Goal: Browse casually: Explore the website without a specific task or goal

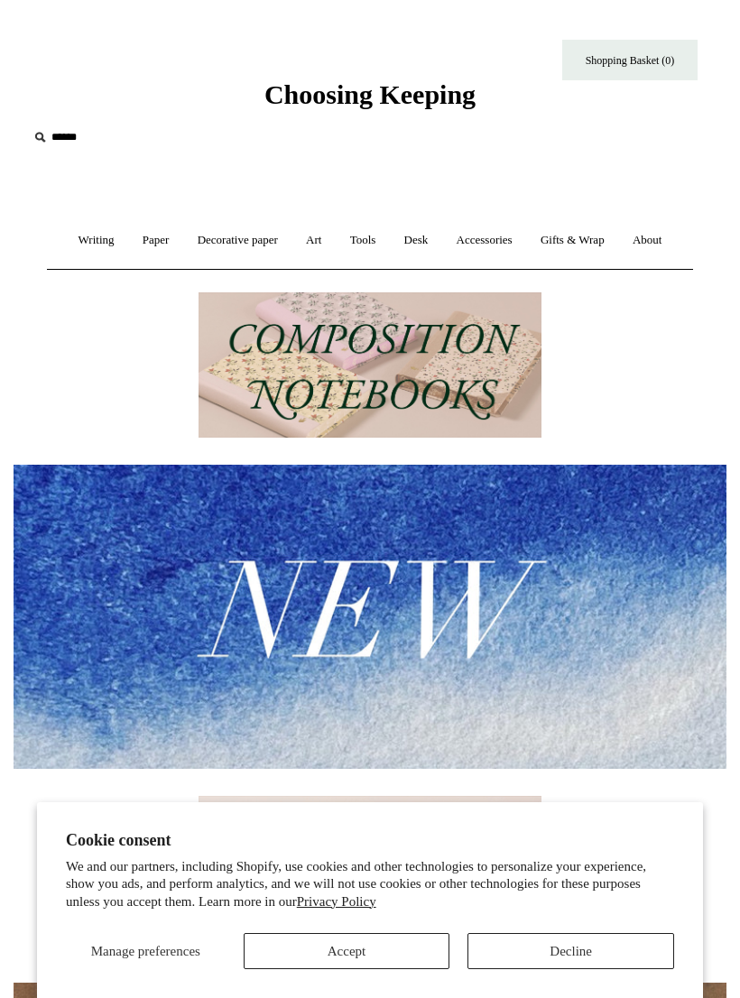
click at [148, 249] on link "Paper +" at bounding box center [156, 240] width 52 height 48
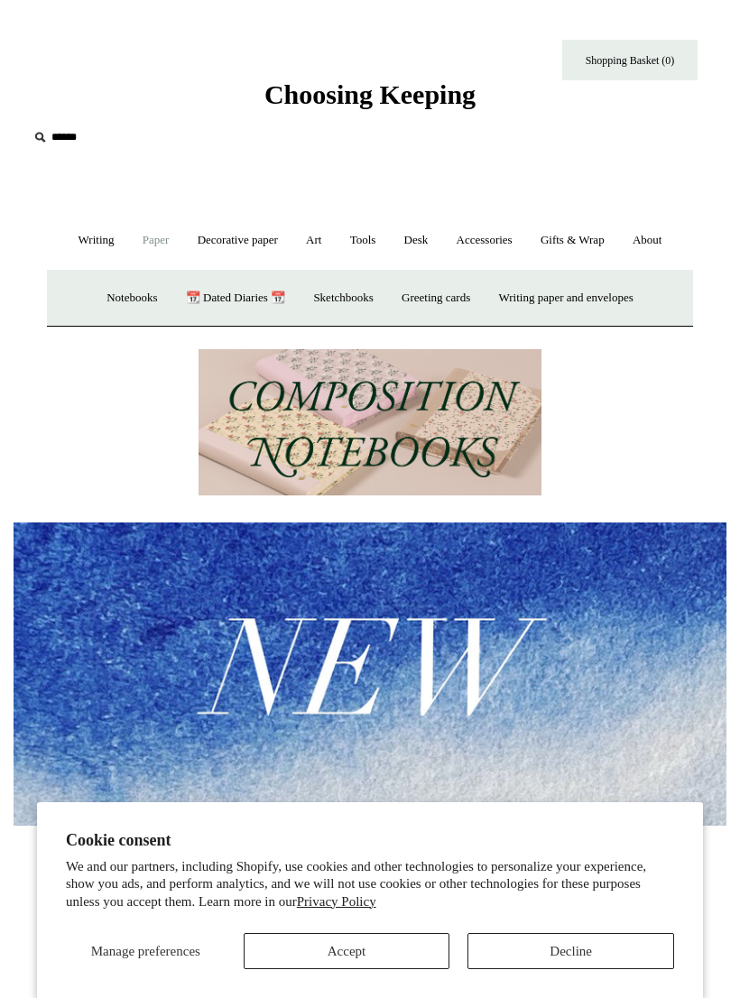
click at [446, 303] on link "Greeting cards +" at bounding box center [436, 298] width 94 height 48
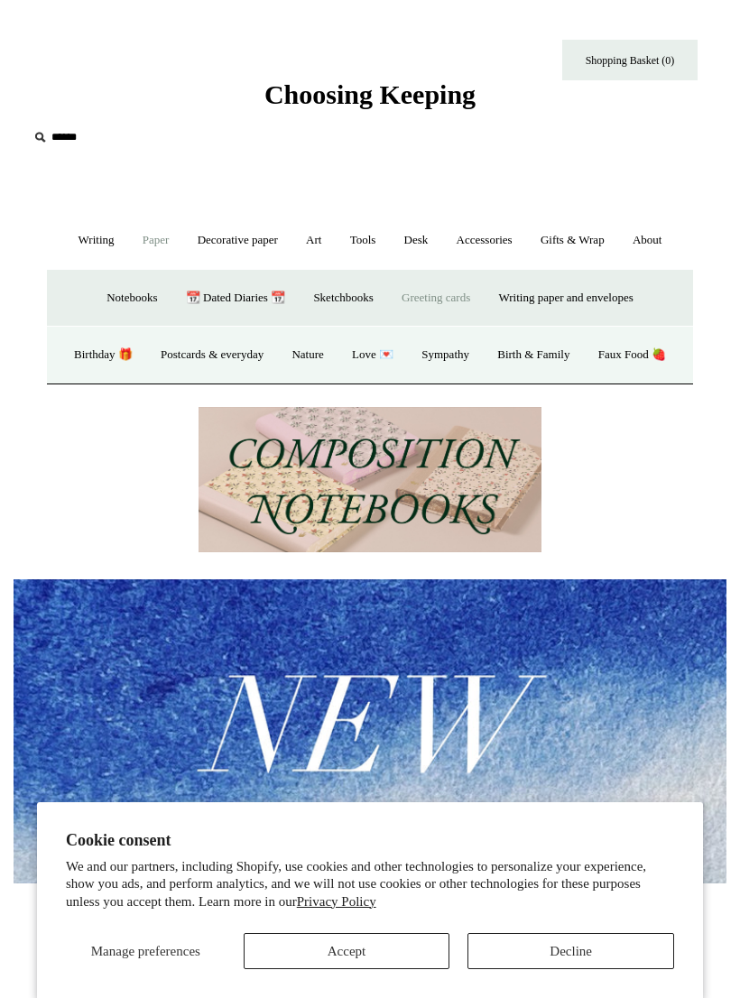
click at [137, 357] on link "Birthday 🎁" at bounding box center [103, 355] width 84 height 48
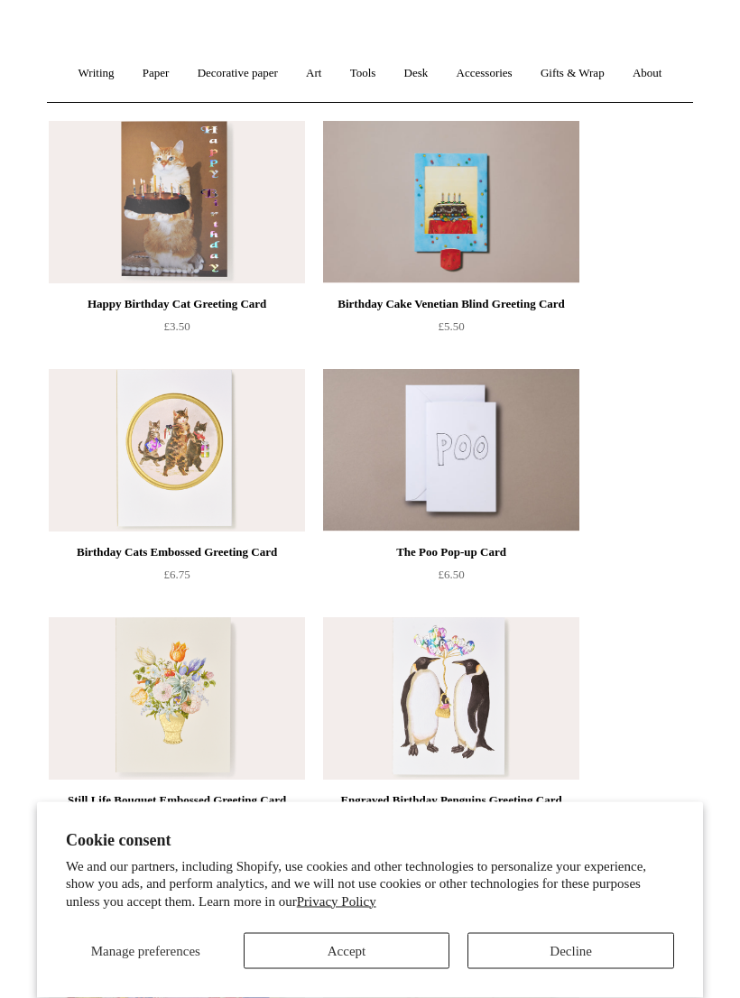
scroll to position [233, 0]
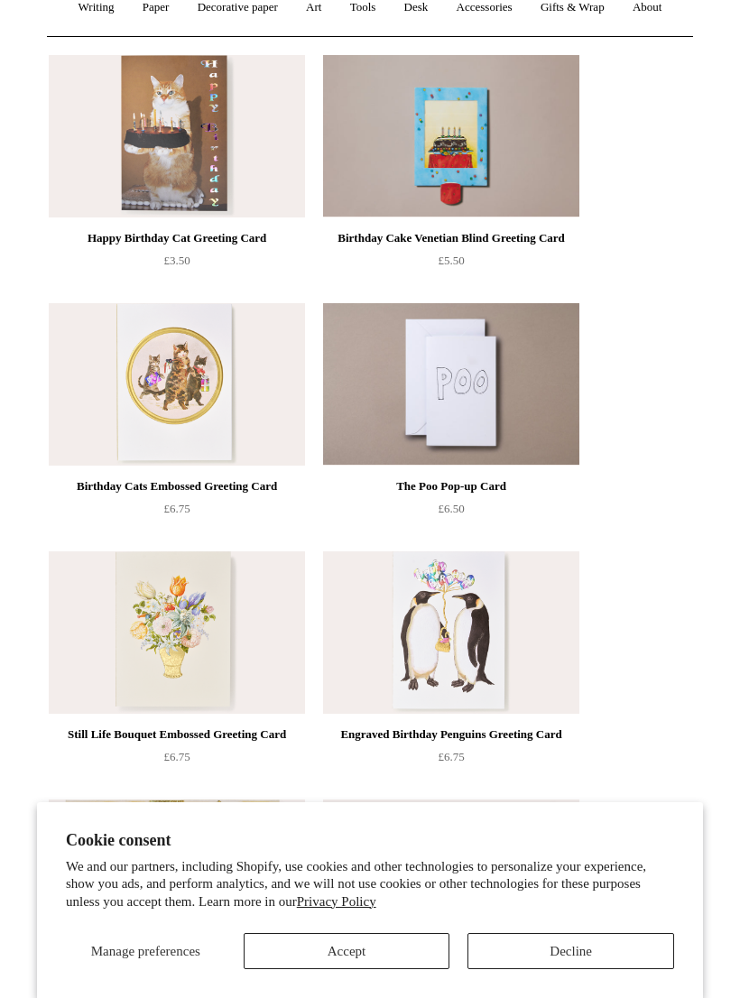
click at [352, 969] on button "Accept" at bounding box center [347, 951] width 207 height 36
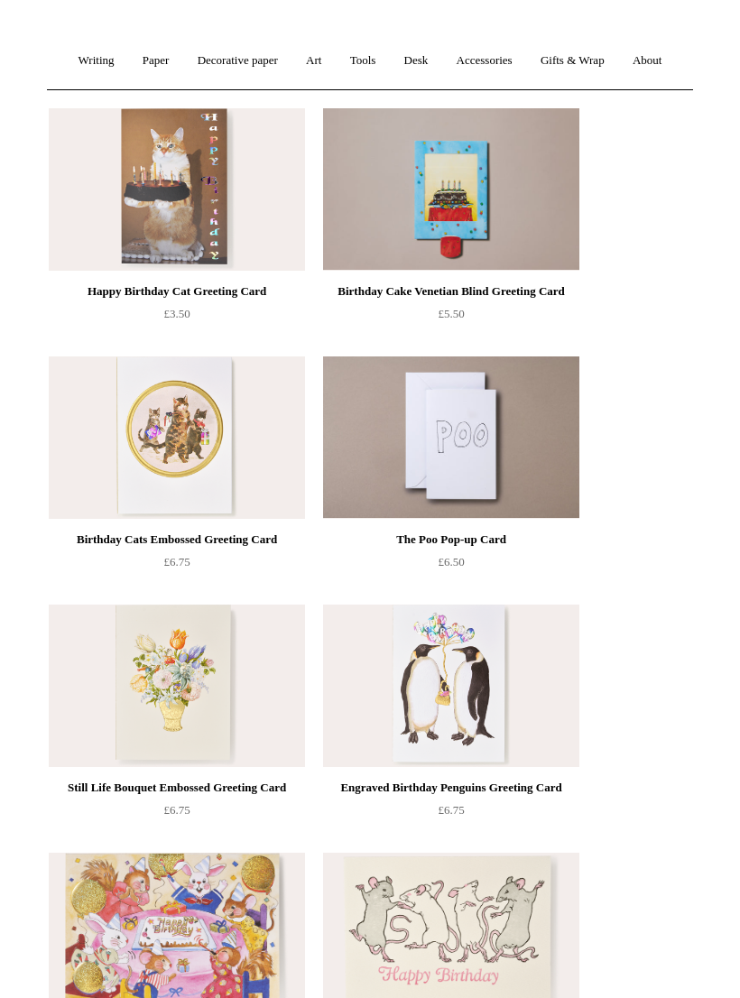
scroll to position [0, 0]
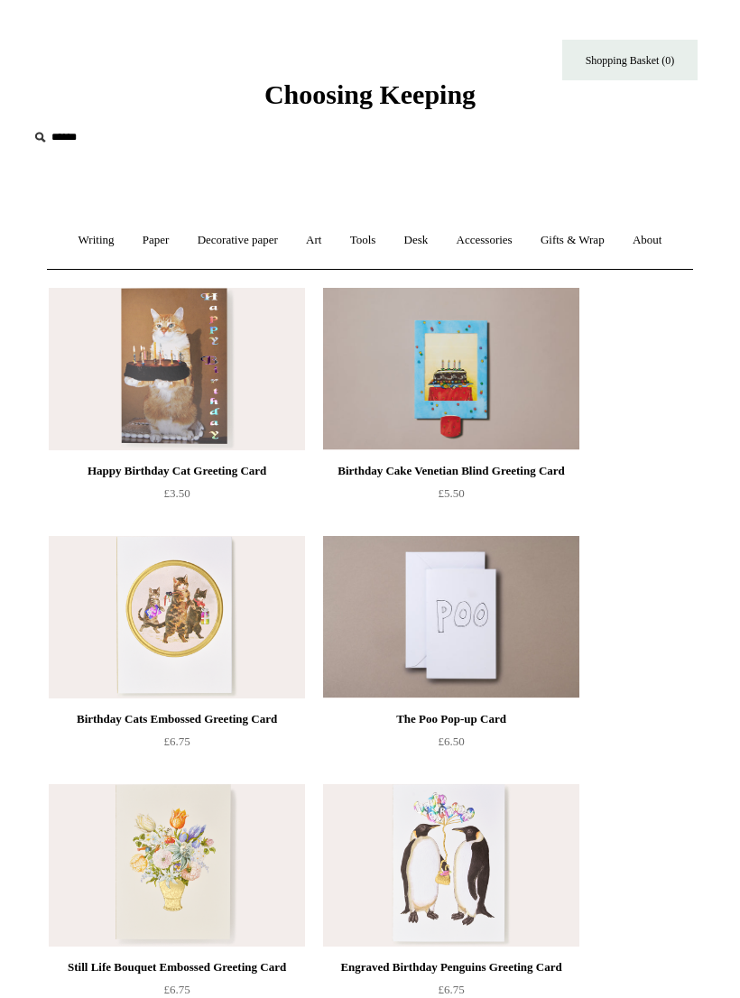
click at [78, 244] on link "Writing +" at bounding box center [96, 240] width 61 height 48
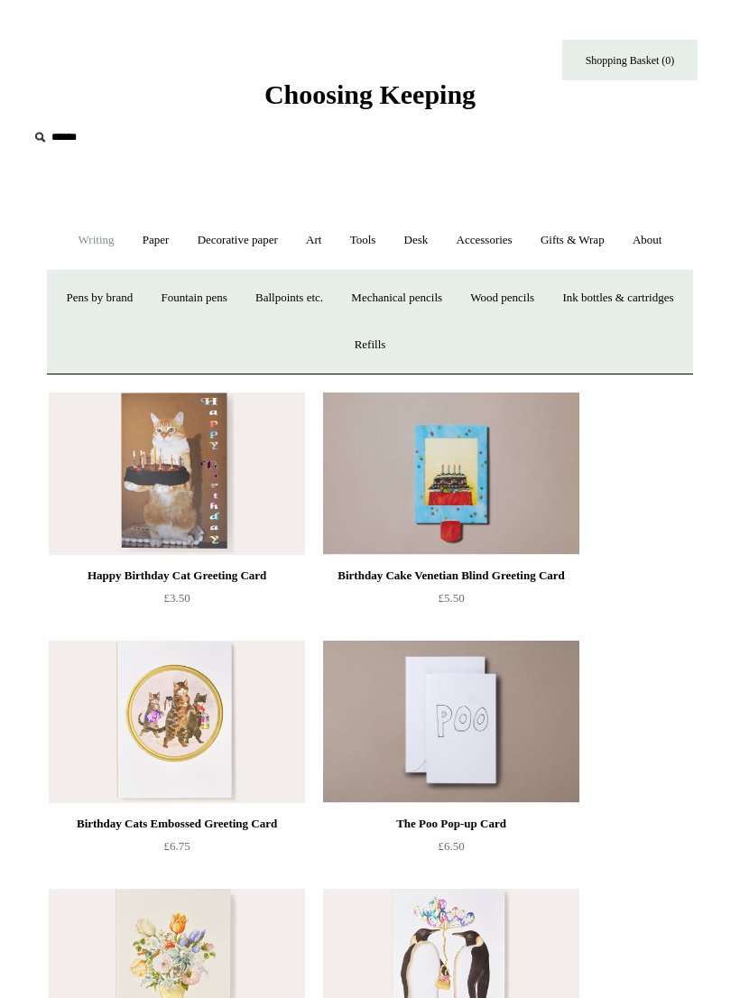
click at [145, 249] on link "Paper +" at bounding box center [156, 240] width 52 height 48
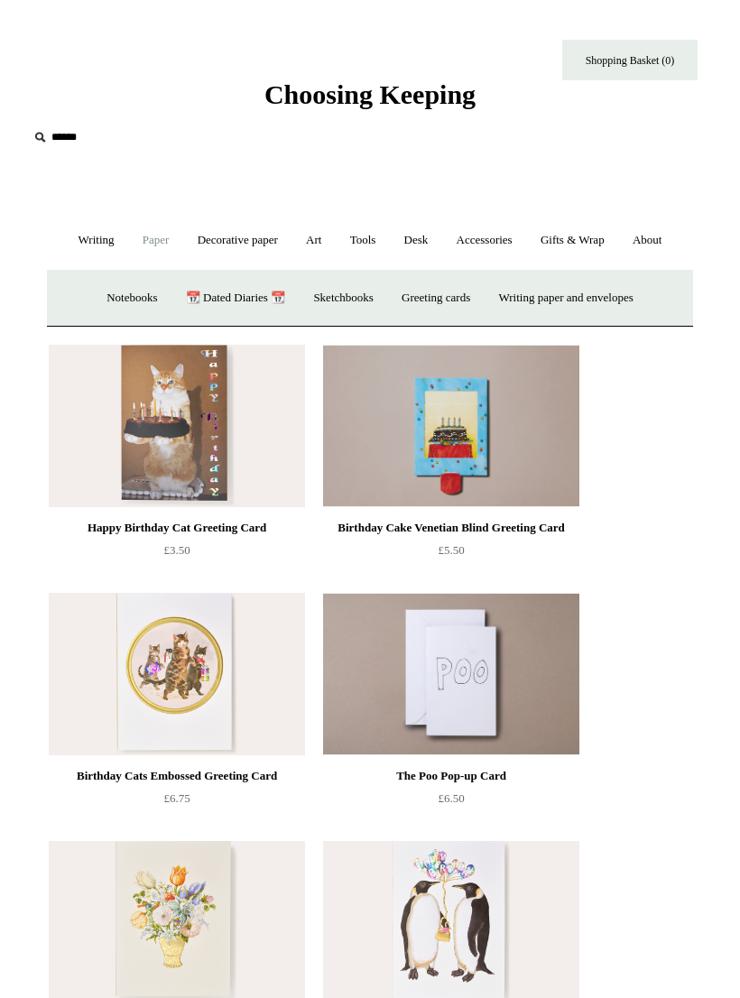
click at [106, 302] on link "Notebooks +" at bounding box center [132, 298] width 76 height 48
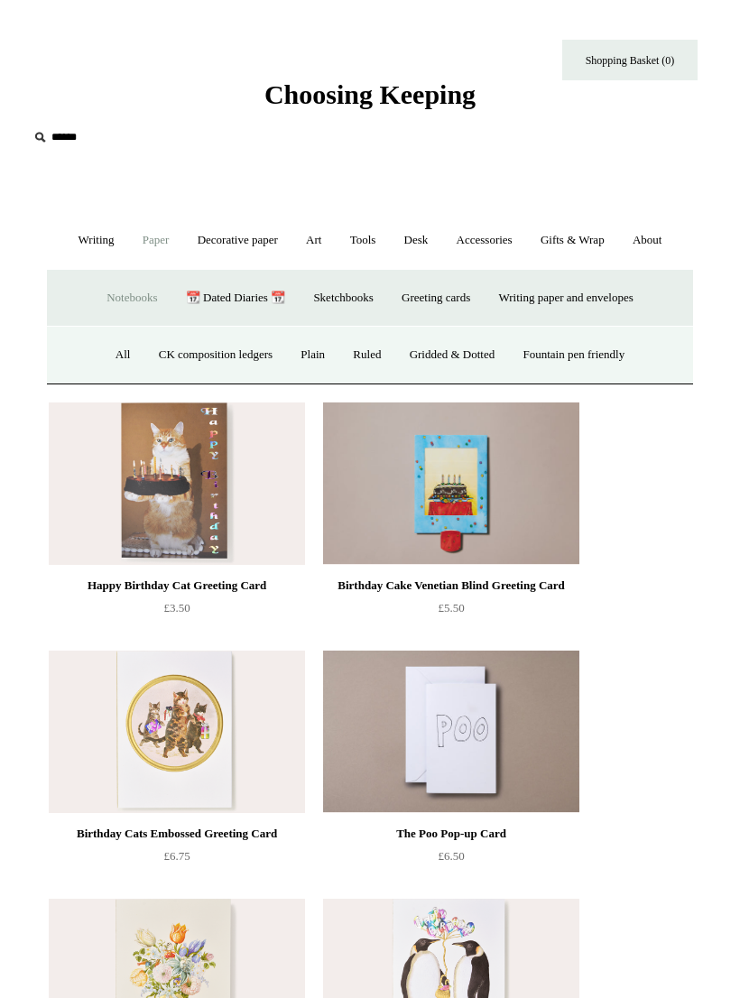
click at [112, 354] on link "All" at bounding box center [123, 355] width 41 height 48
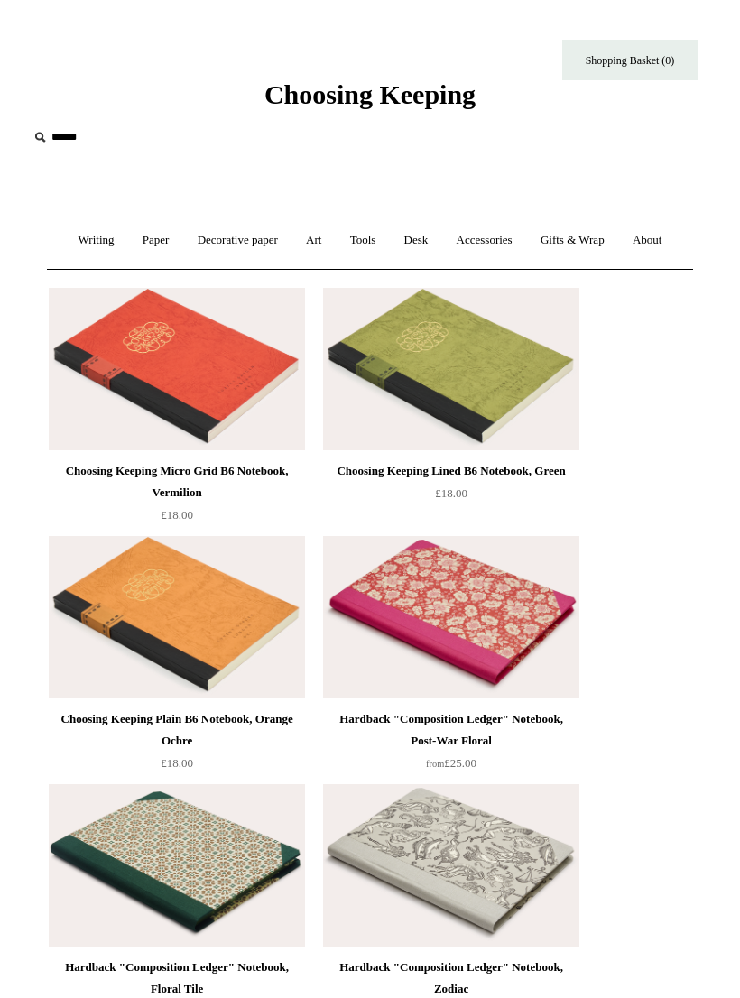
click at [146, 246] on link "Paper +" at bounding box center [156, 240] width 52 height 48
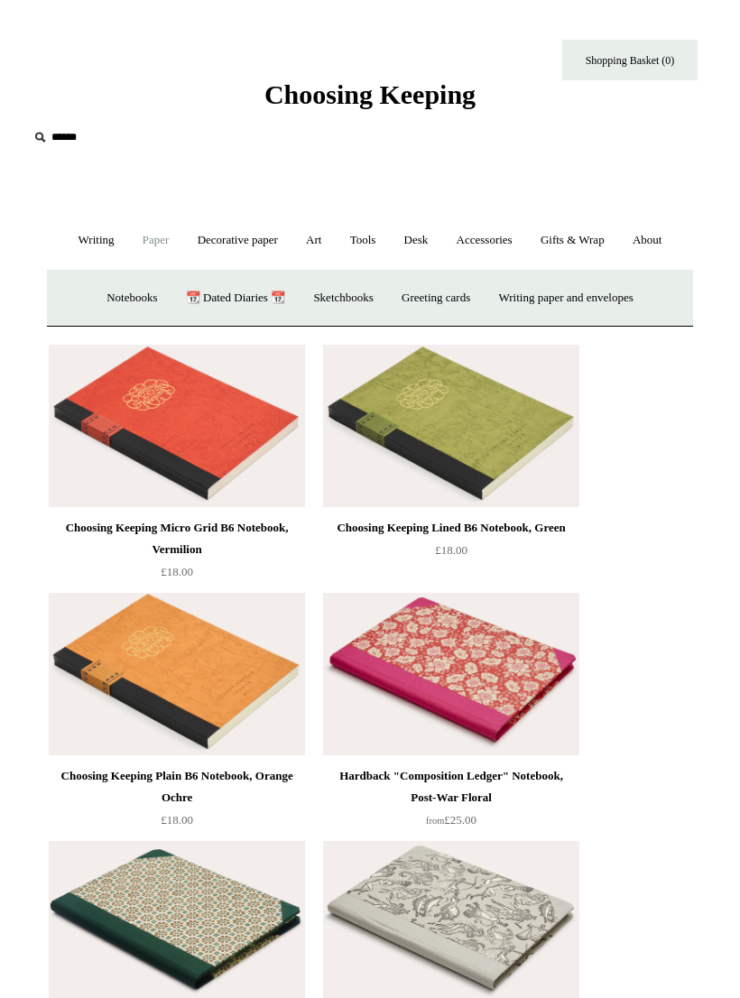
click at [227, 247] on link "Decorative paper +" at bounding box center [238, 240] width 106 height 48
click at [317, 251] on link "Art +" at bounding box center [313, 240] width 41 height 48
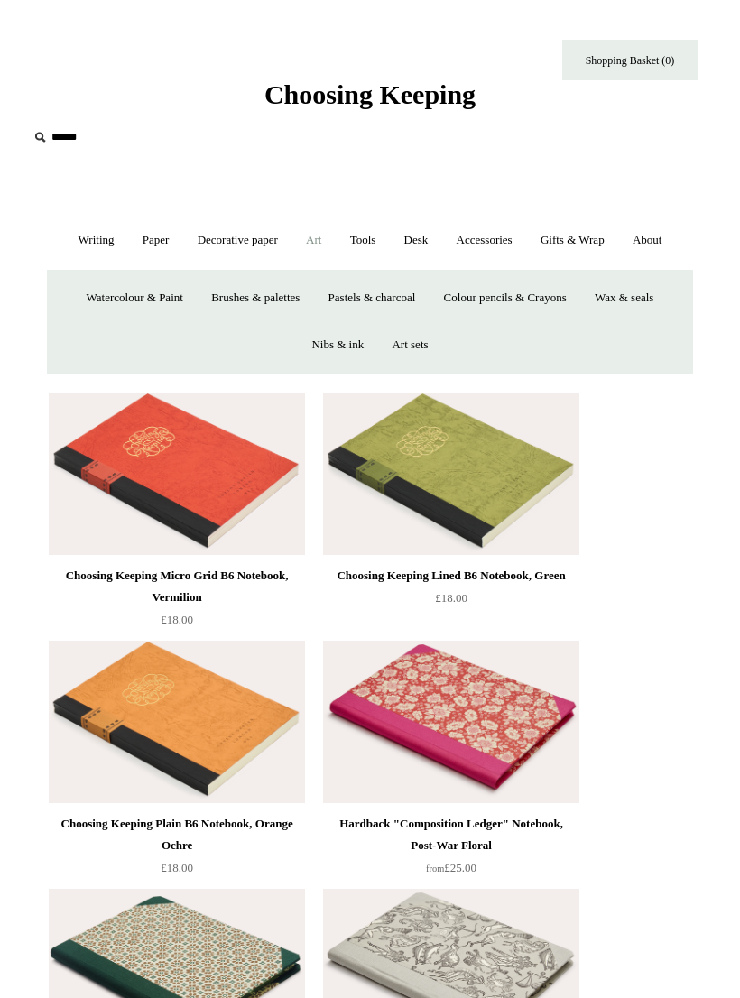
click at [410, 347] on link "Art sets" at bounding box center [409, 345] width 61 height 48
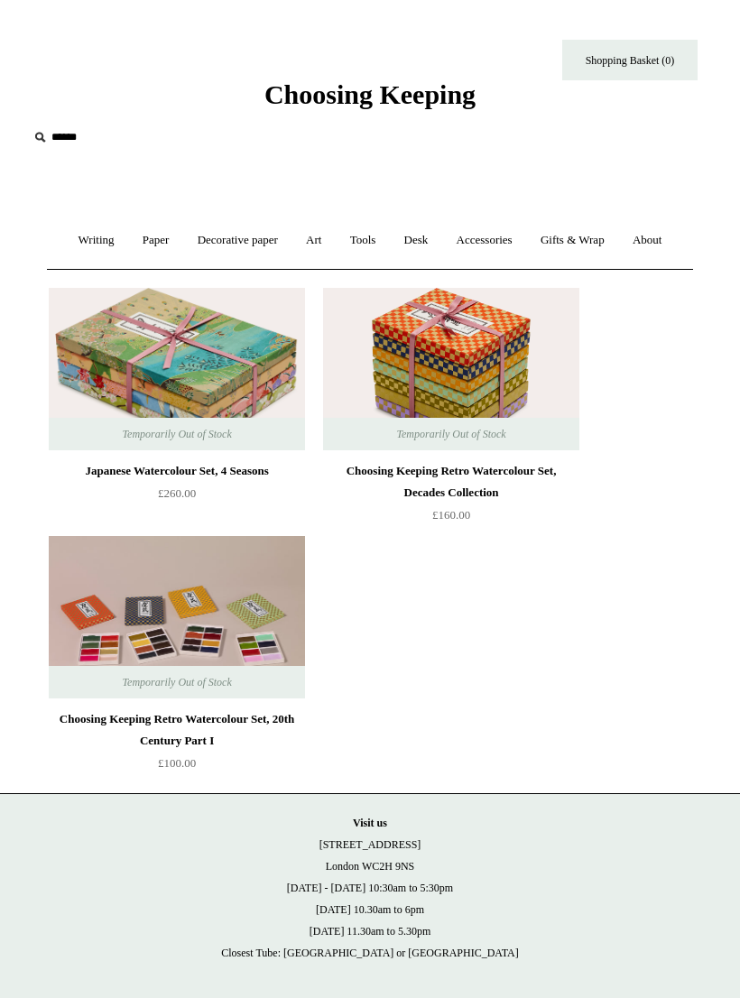
click at [312, 247] on link "Art +" at bounding box center [313, 240] width 41 height 48
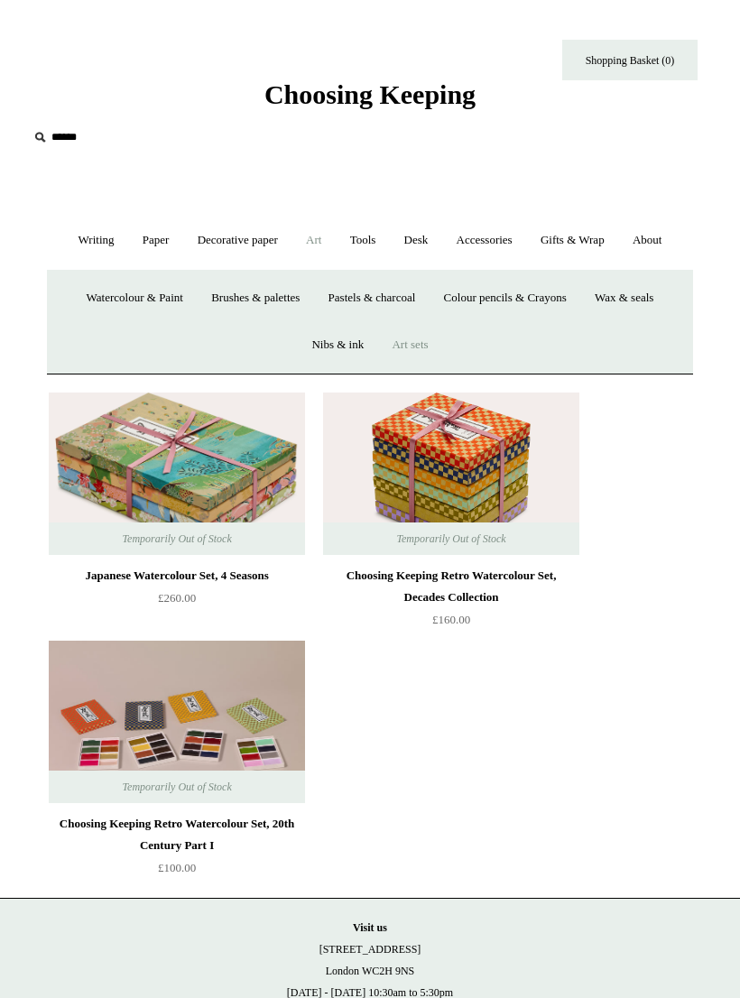
click at [135, 308] on link "Watercolour & Paint" at bounding box center [135, 298] width 122 height 48
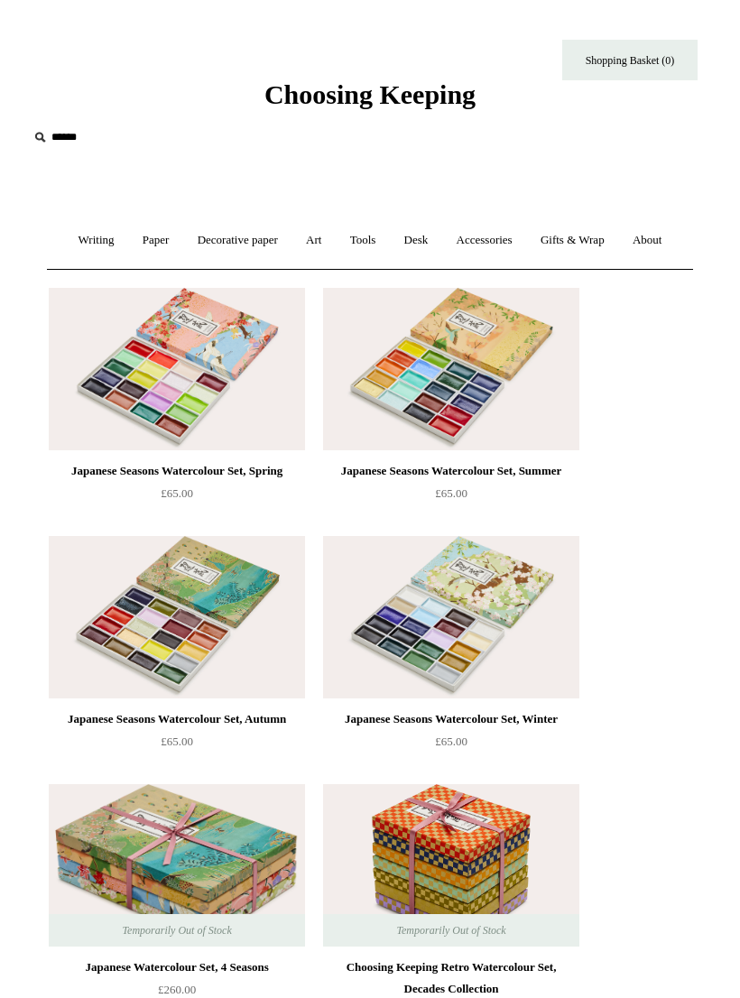
click at [365, 247] on link "Tools +" at bounding box center [362, 240] width 51 height 48
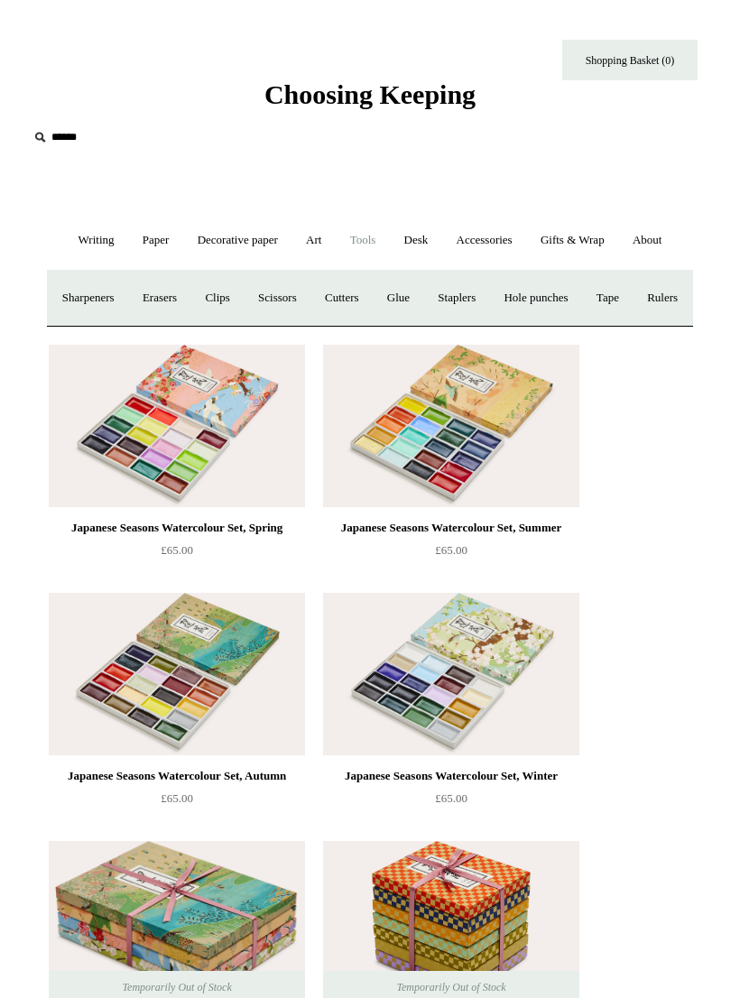
click at [242, 300] on link "Clips +" at bounding box center [217, 298] width 50 height 48
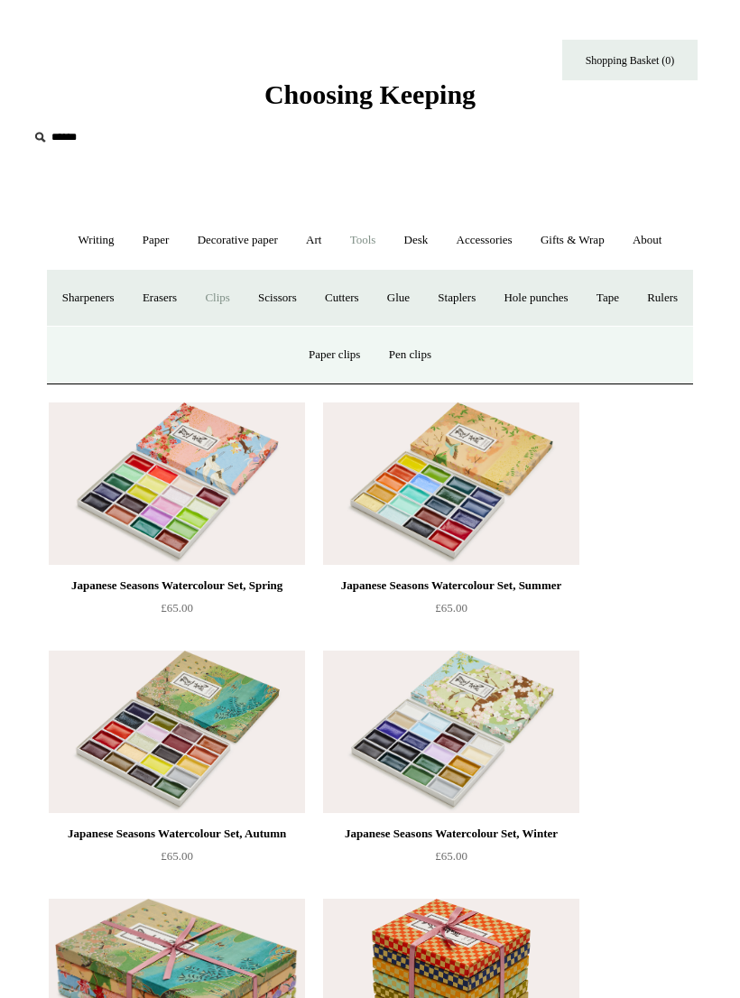
click at [331, 379] on link "Paper clips" at bounding box center [334, 355] width 77 height 48
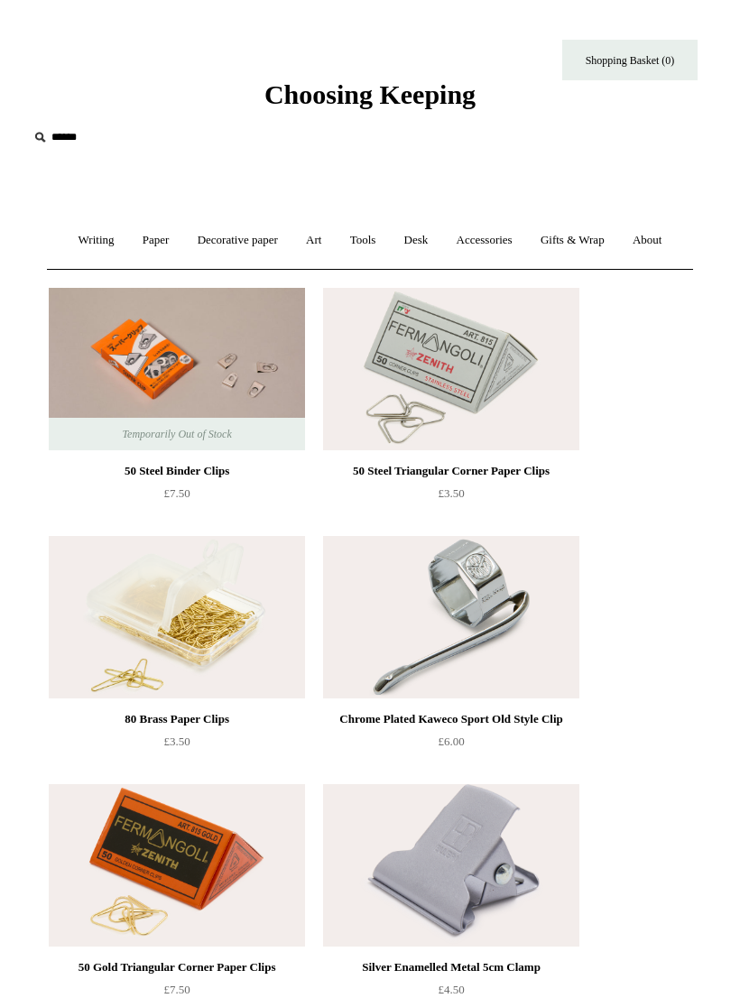
click at [419, 246] on link "Desk +" at bounding box center [416, 240] width 50 height 48
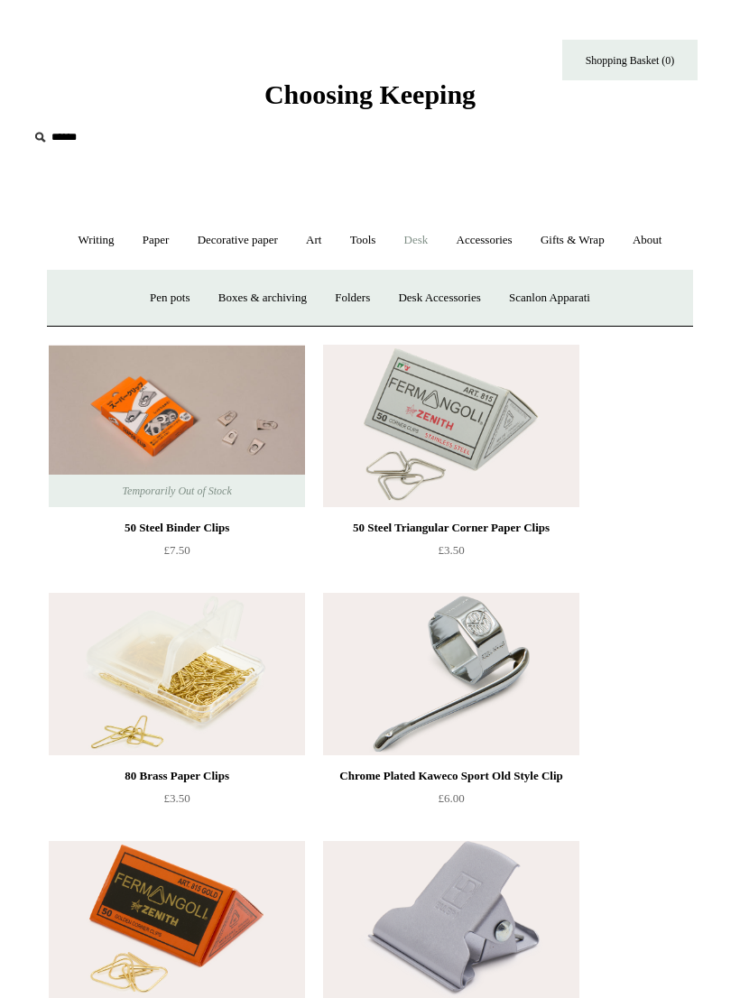
click at [436, 303] on link "Desk Accessories" at bounding box center [438, 298] width 107 height 48
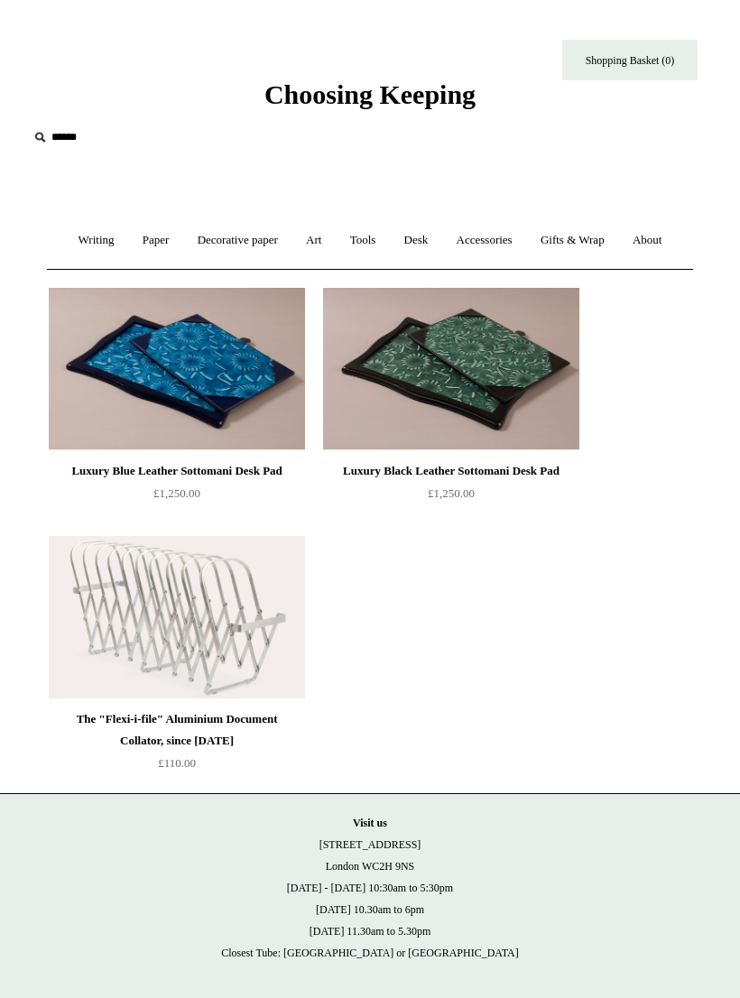
click at [496, 245] on link "Accessories +" at bounding box center [484, 240] width 81 height 48
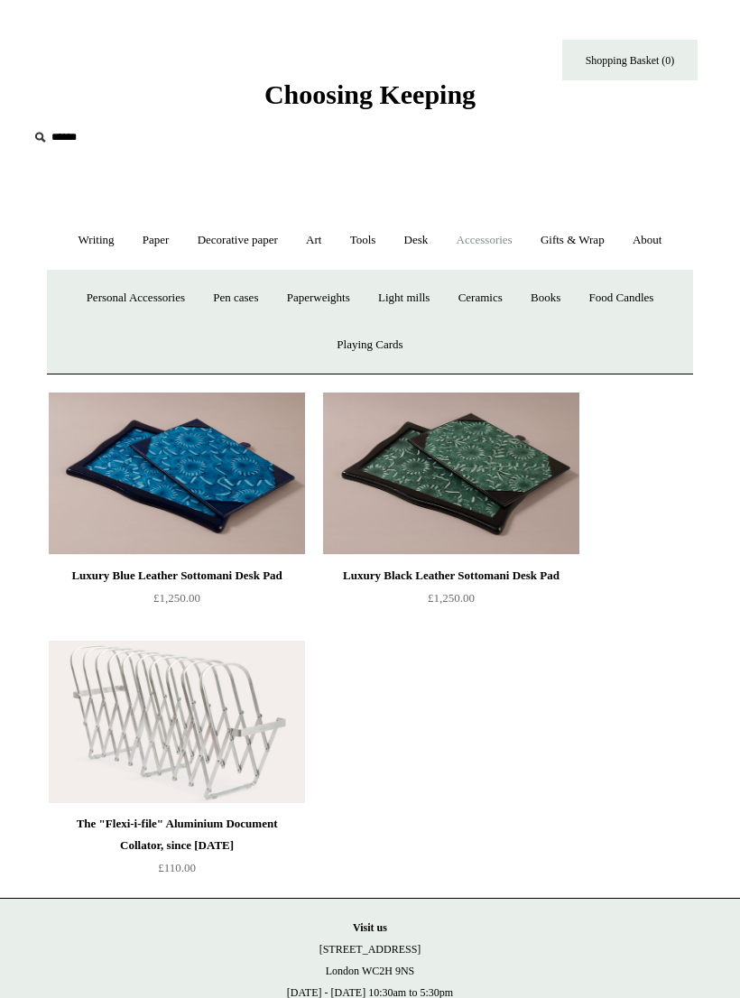
click at [583, 245] on link "Gifts & Wrap +" at bounding box center [572, 240] width 89 height 48
click at [585, 249] on link "Gifts & Wrap -" at bounding box center [572, 240] width 89 height 48
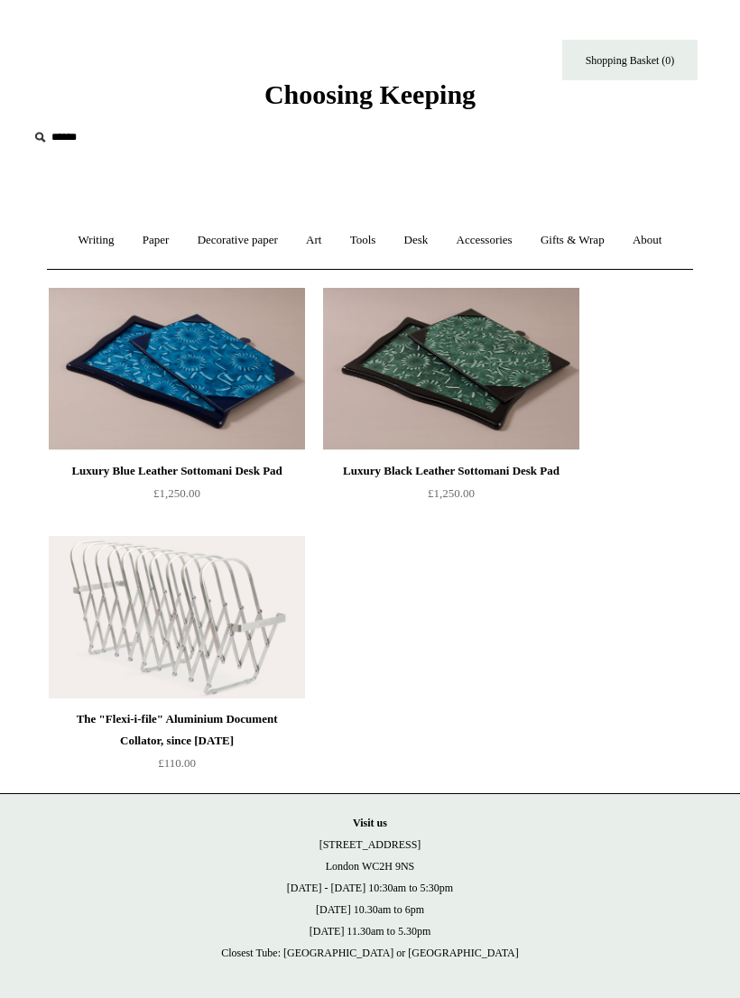
click at [579, 245] on link "Gifts & Wrap +" at bounding box center [572, 240] width 89 height 48
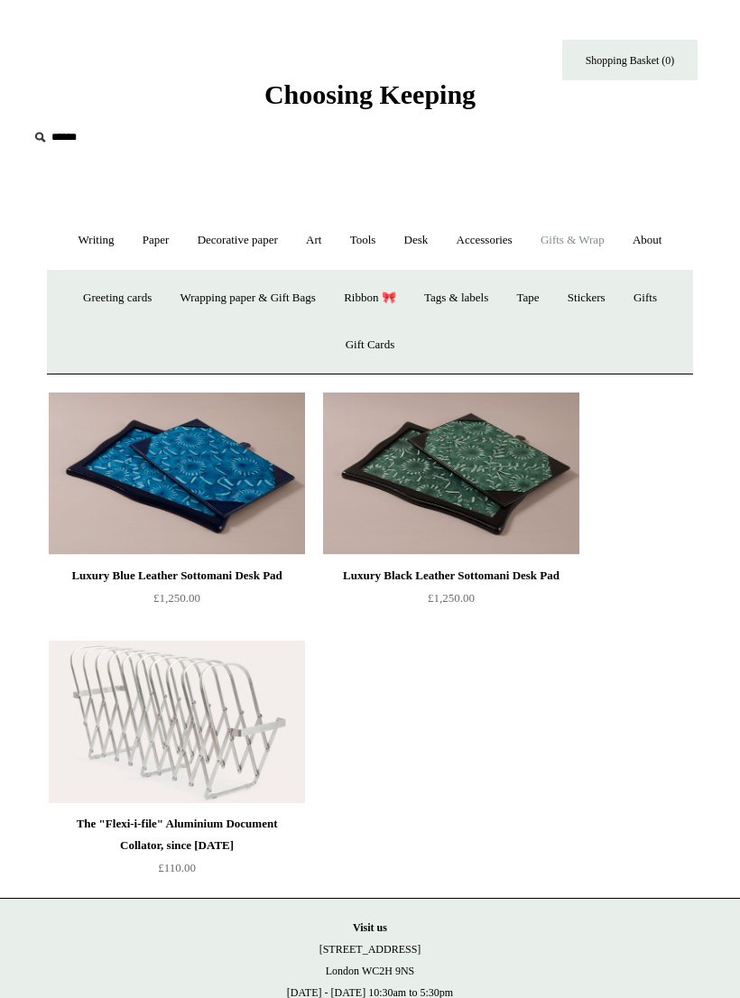
click at [603, 302] on link "Stickers" at bounding box center [586, 298] width 63 height 48
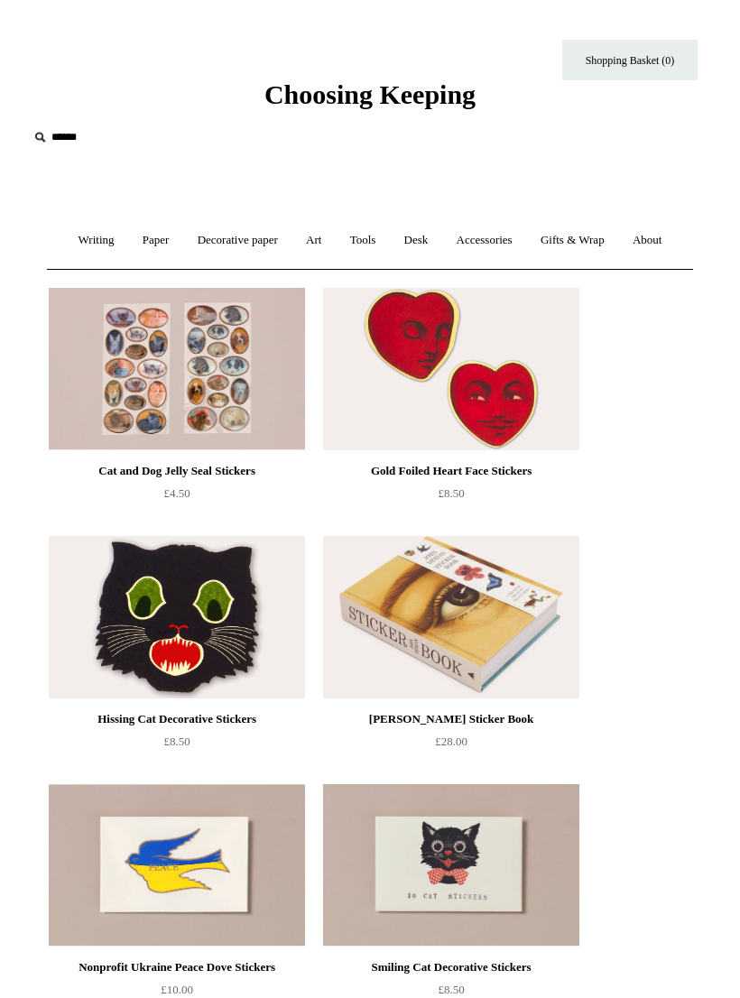
click at [577, 248] on link "Gifts & Wrap +" at bounding box center [572, 240] width 89 height 48
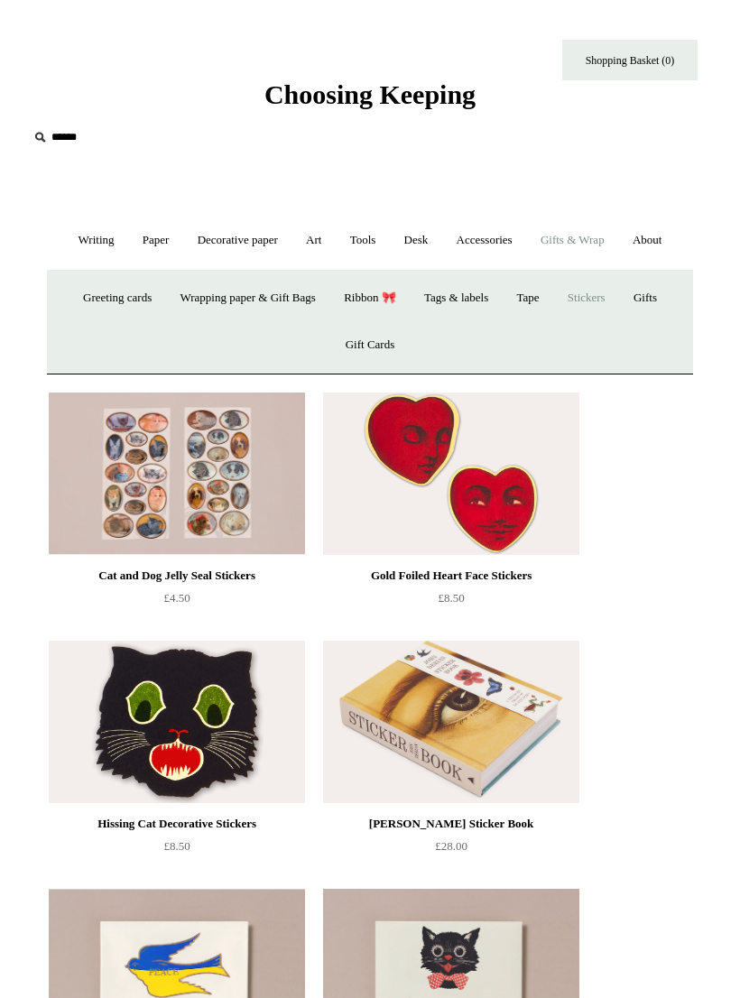
click at [658, 299] on link "Gifts +" at bounding box center [645, 298] width 49 height 48
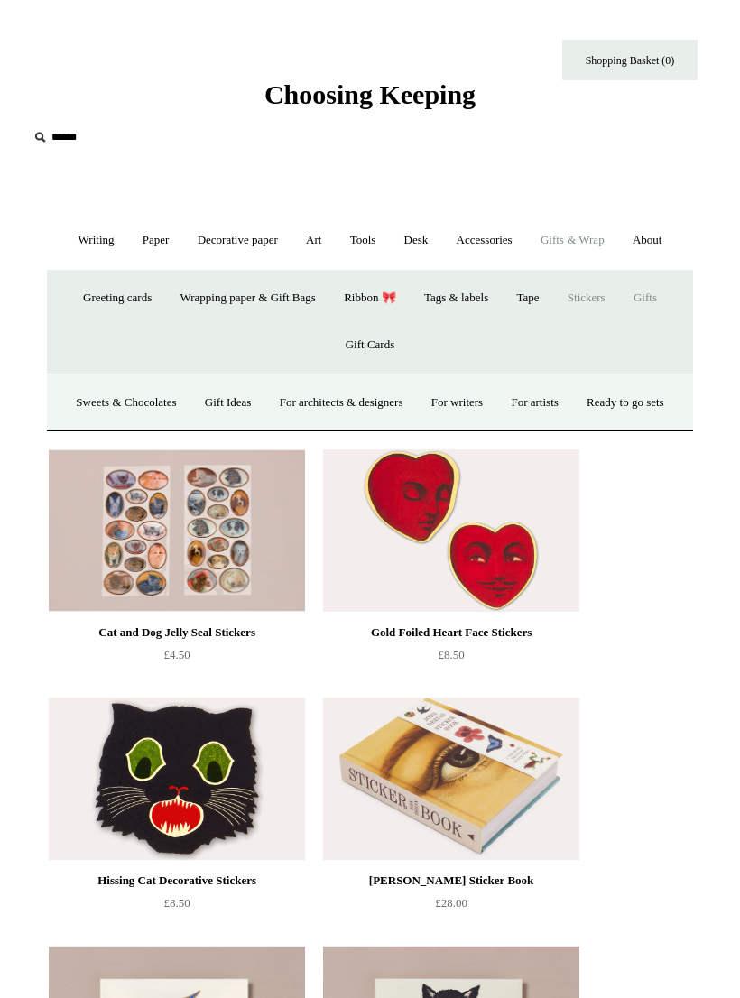
click at [574, 427] on link "Ready to go sets" at bounding box center [625, 403] width 103 height 48
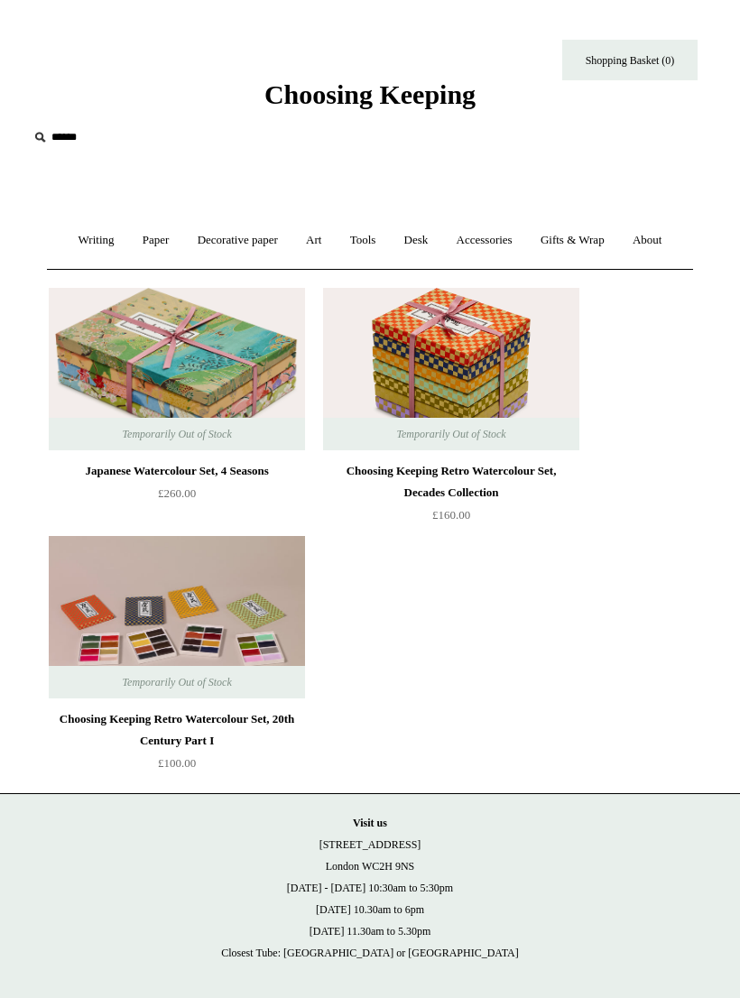
click at [588, 248] on link "Gifts & Wrap +" at bounding box center [572, 240] width 89 height 48
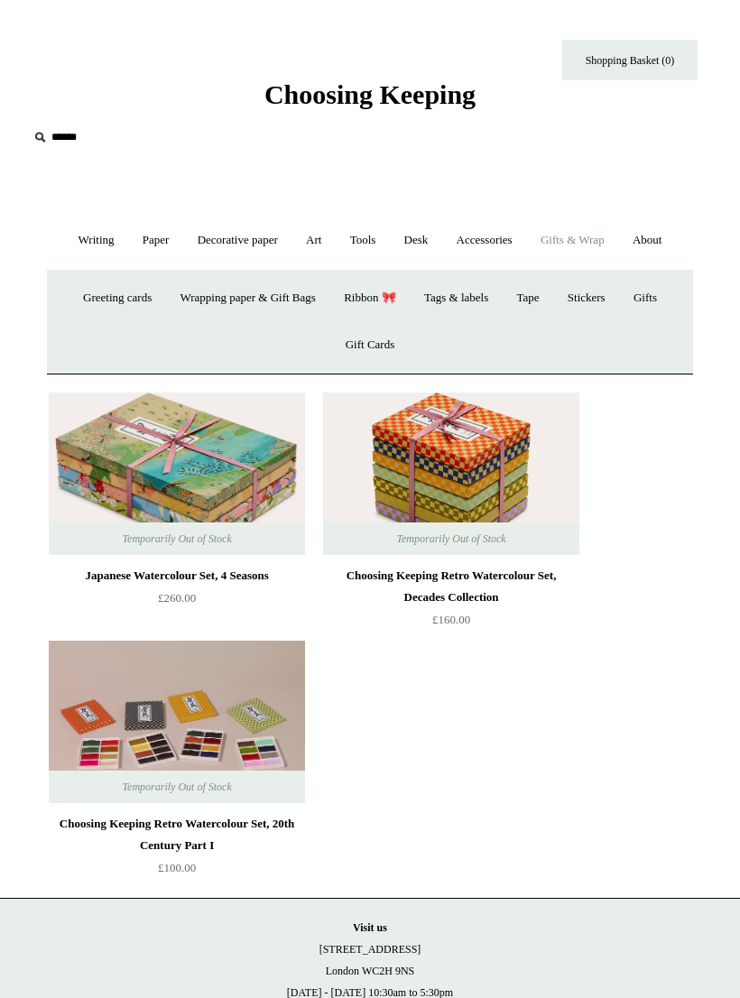
click at [663, 306] on link "Gifts +" at bounding box center [645, 298] width 49 height 48
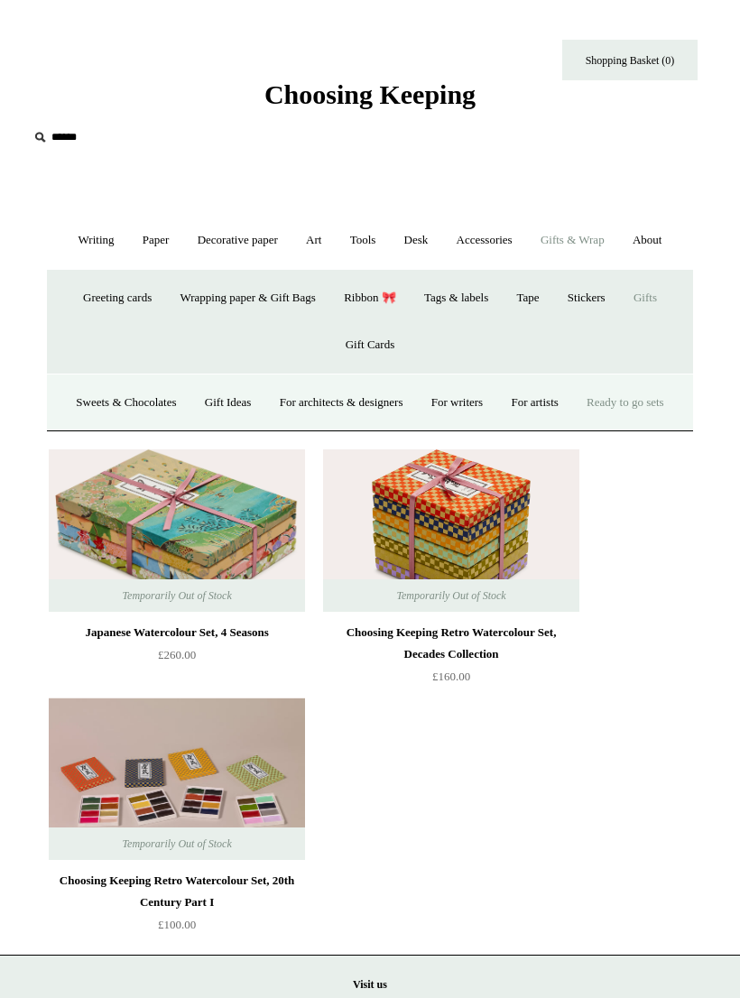
click at [570, 402] on link "For artists" at bounding box center [534, 403] width 72 height 48
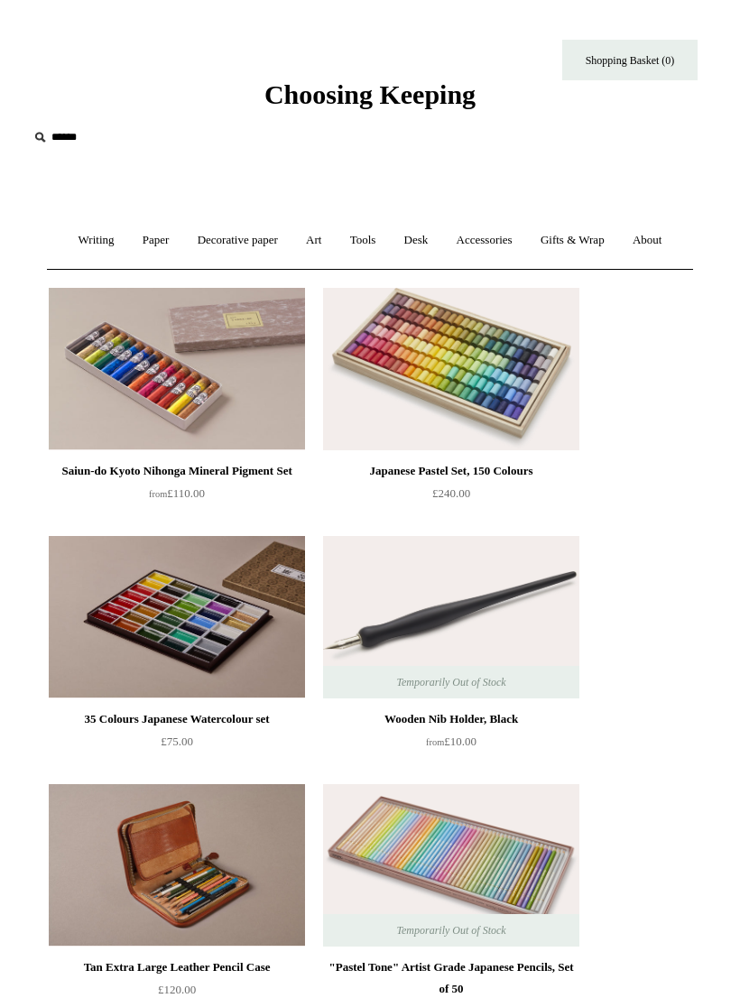
click at [143, 244] on link "Paper +" at bounding box center [156, 240] width 52 height 48
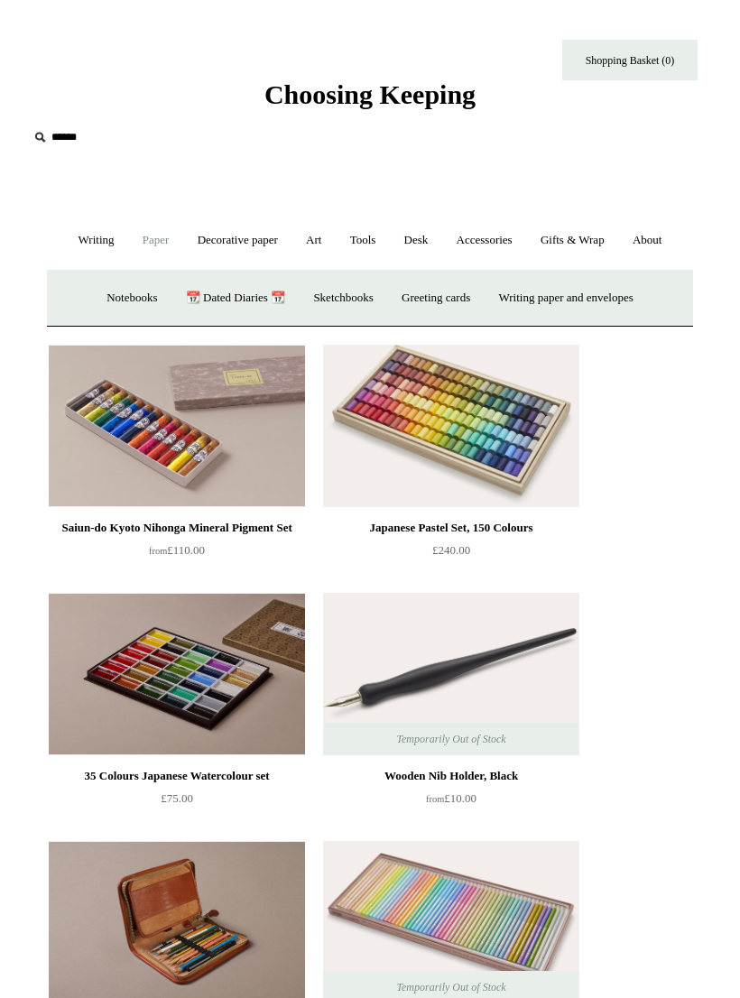
click at [488, 248] on link "Accessories +" at bounding box center [484, 240] width 81 height 48
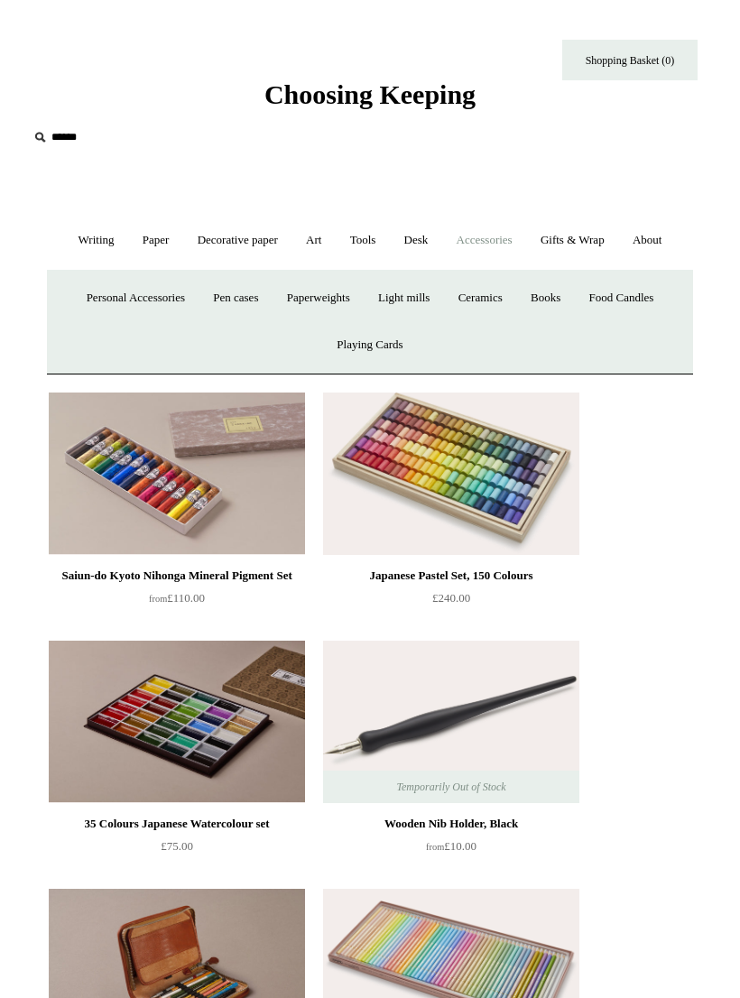
click at [119, 306] on link "Personal Accessories +" at bounding box center [136, 298] width 124 height 48
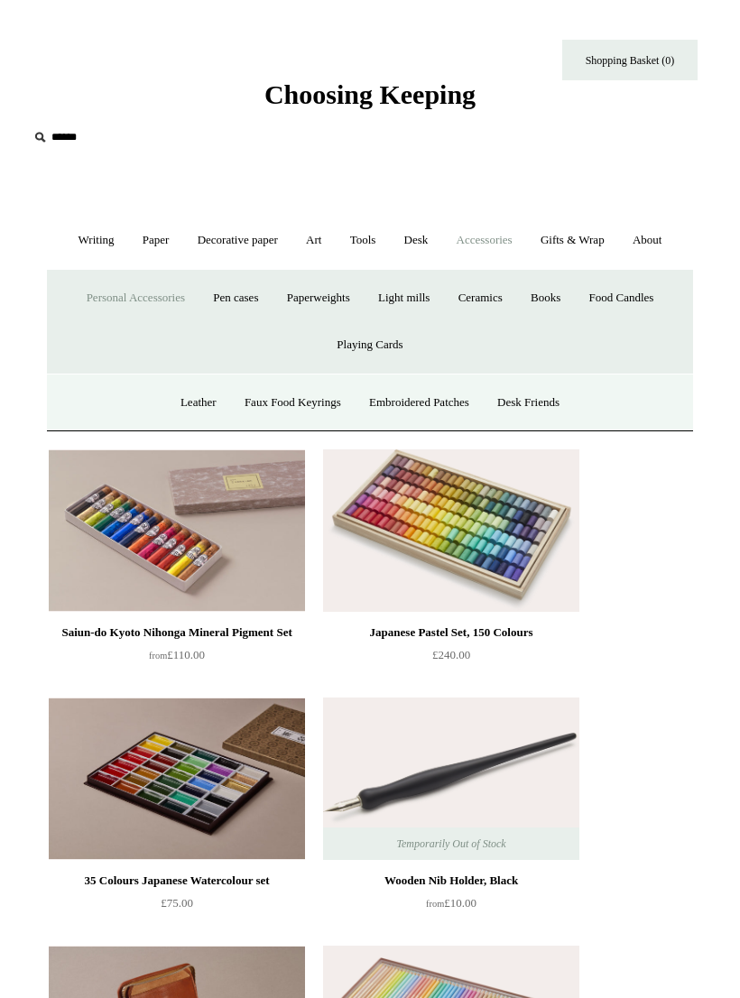
click at [548, 402] on link "Desk Friends" at bounding box center [527, 403] width 87 height 48
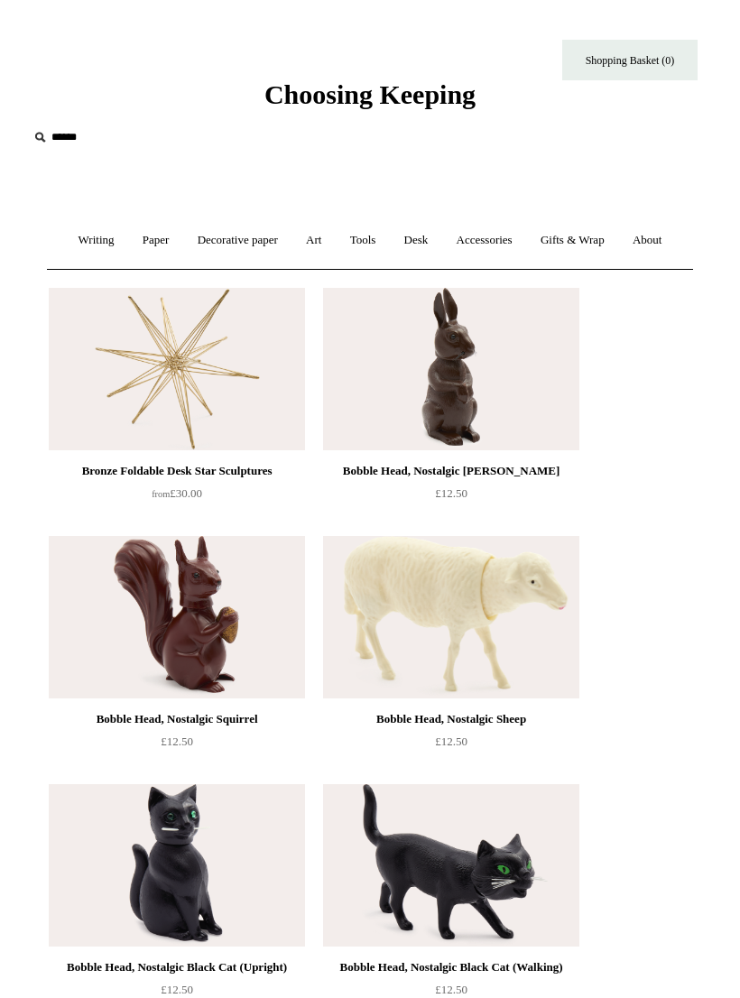
click at [496, 250] on link "Accessories +" at bounding box center [484, 240] width 81 height 48
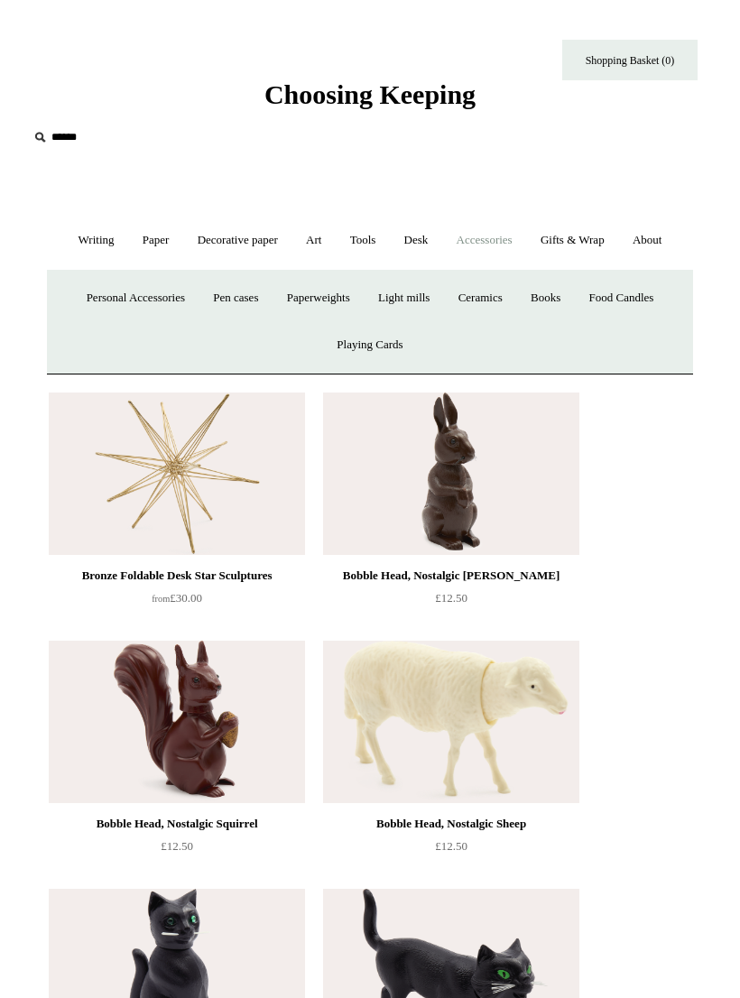
click at [426, 244] on link "Desk +" at bounding box center [416, 240] width 50 height 48
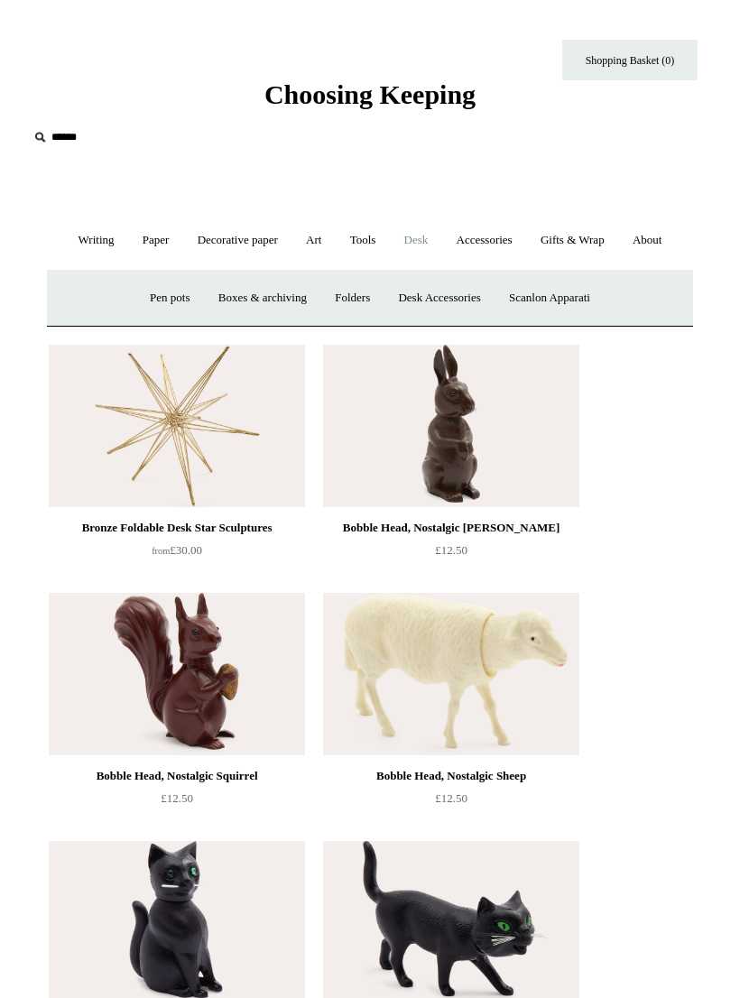
click at [241, 304] on link "Boxes & archiving" at bounding box center [263, 298] width 114 height 48
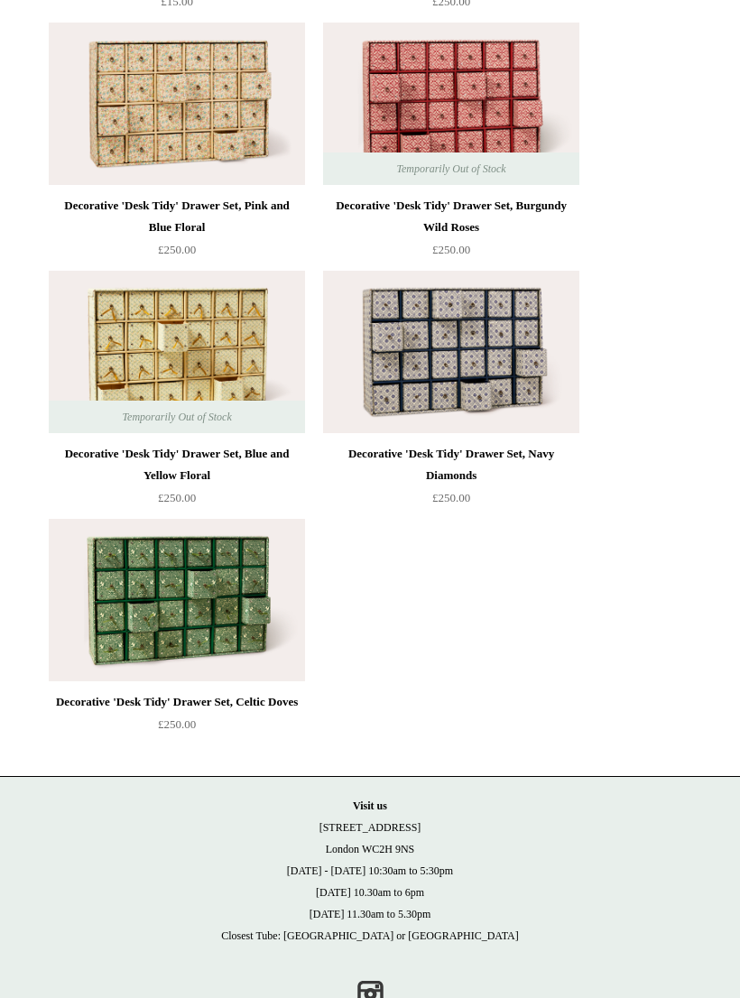
scroll to position [3987, 0]
click at [191, 651] on img at bounding box center [177, 599] width 256 height 162
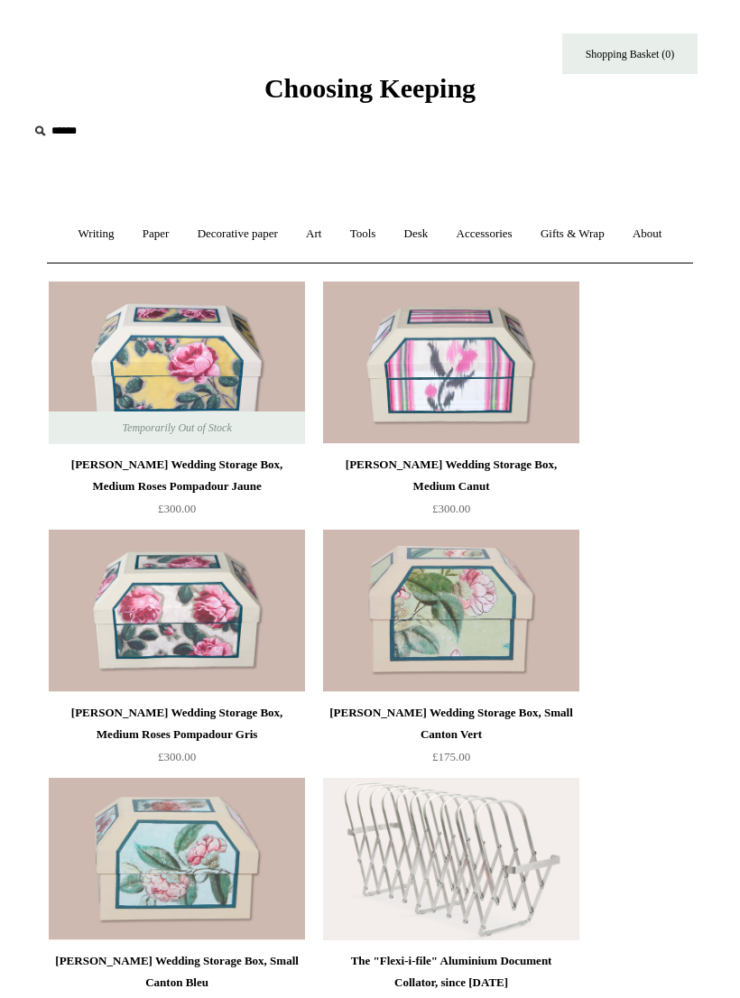
scroll to position [0, 0]
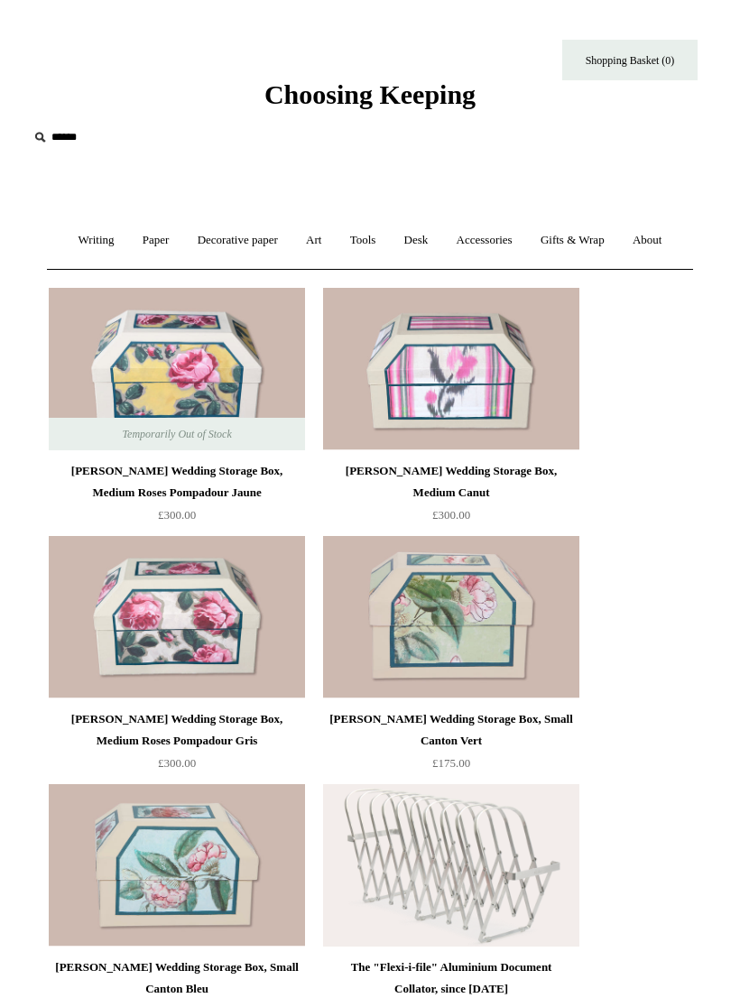
click at [80, 247] on link "Writing +" at bounding box center [96, 240] width 61 height 48
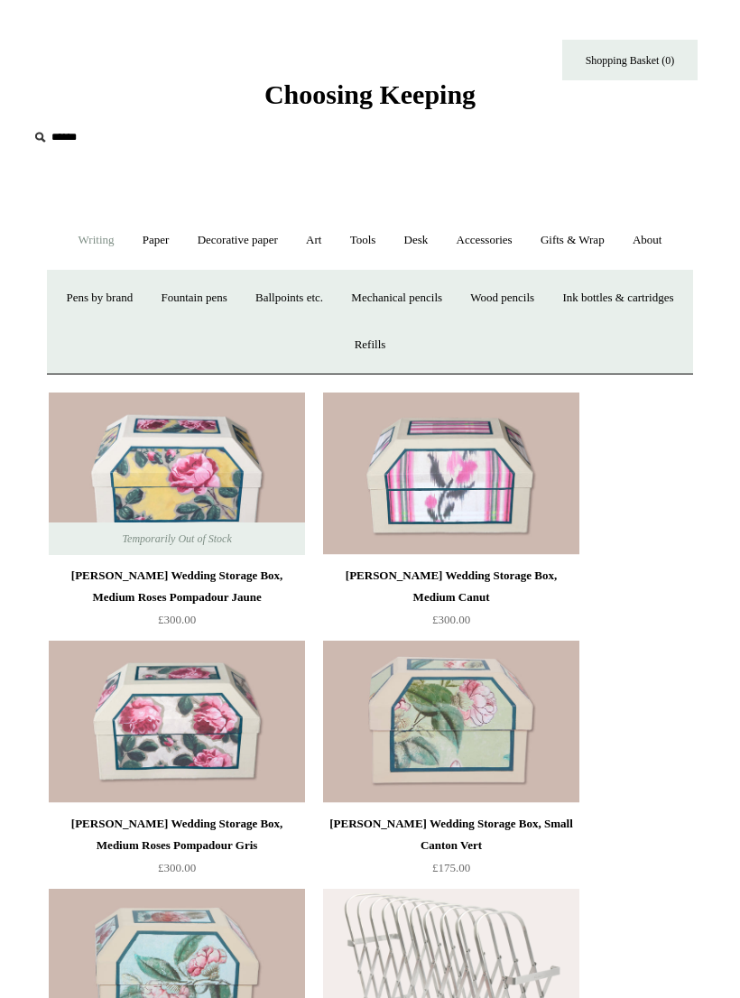
click at [139, 244] on link "Paper +" at bounding box center [156, 240] width 52 height 48
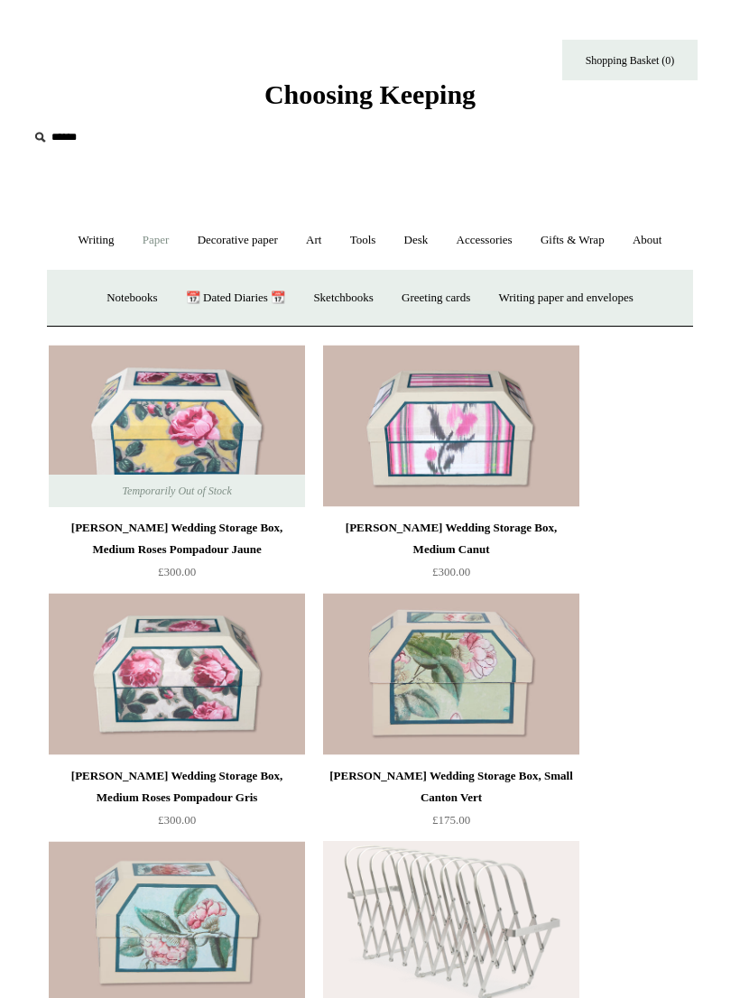
click at [237, 253] on link "Decorative paper +" at bounding box center [238, 240] width 106 height 48
click at [315, 247] on link "Art +" at bounding box center [313, 240] width 41 height 48
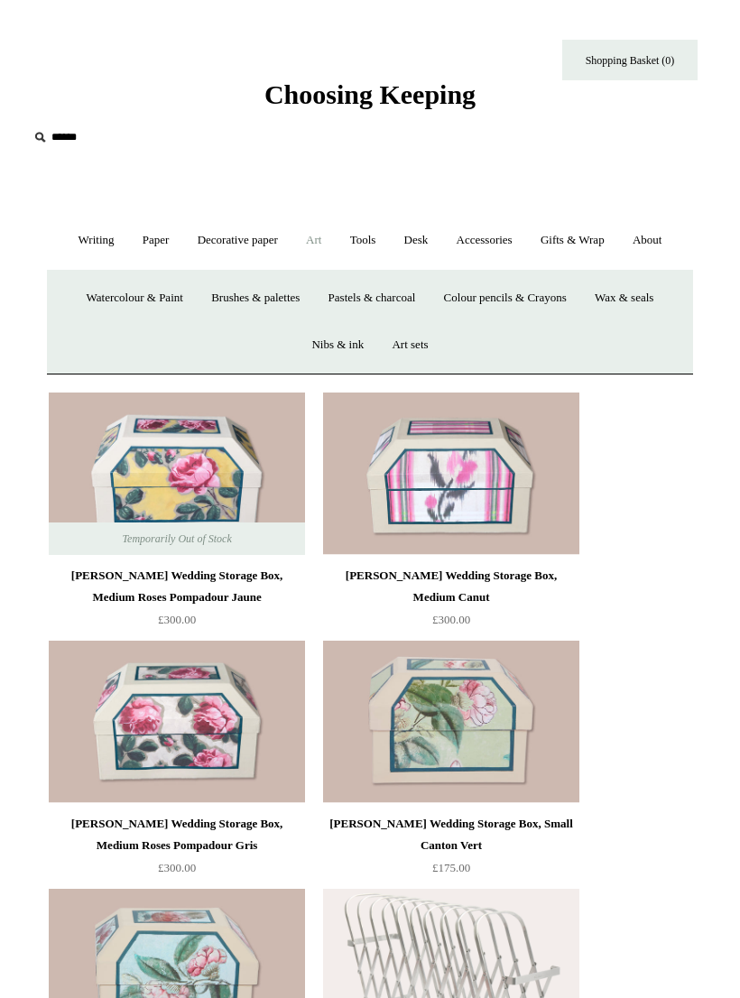
click at [381, 246] on link "Tools +" at bounding box center [362, 240] width 51 height 48
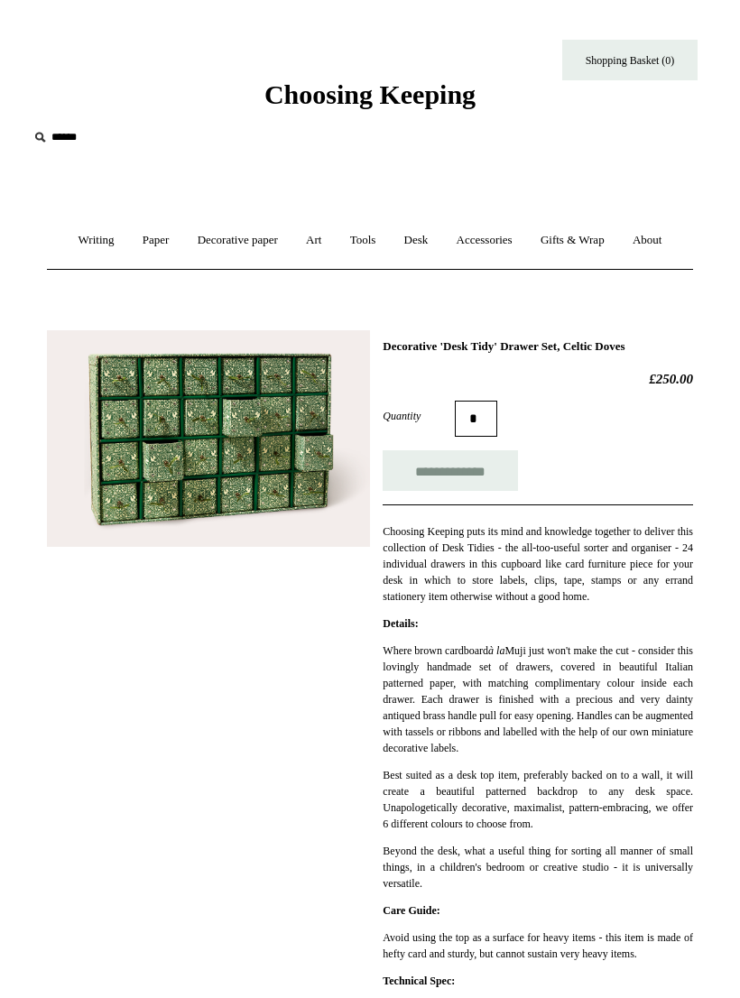
click at [215, 435] on img at bounding box center [208, 438] width 323 height 217
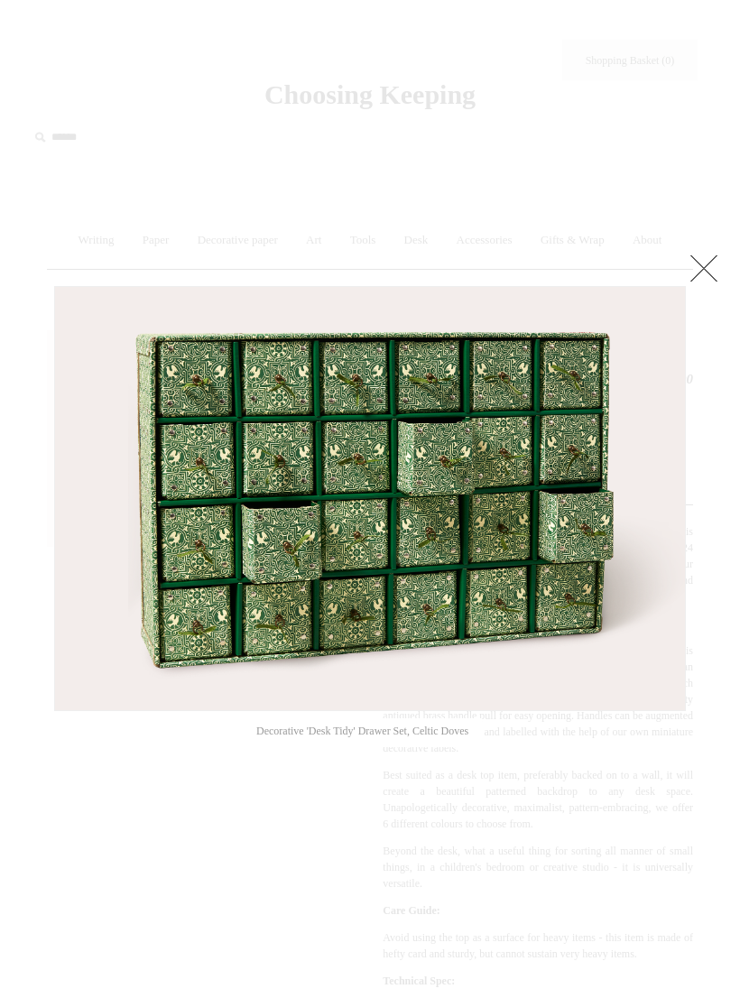
click at [702, 273] on link at bounding box center [704, 268] width 36 height 36
